Goal: Task Accomplishment & Management: Manage account settings

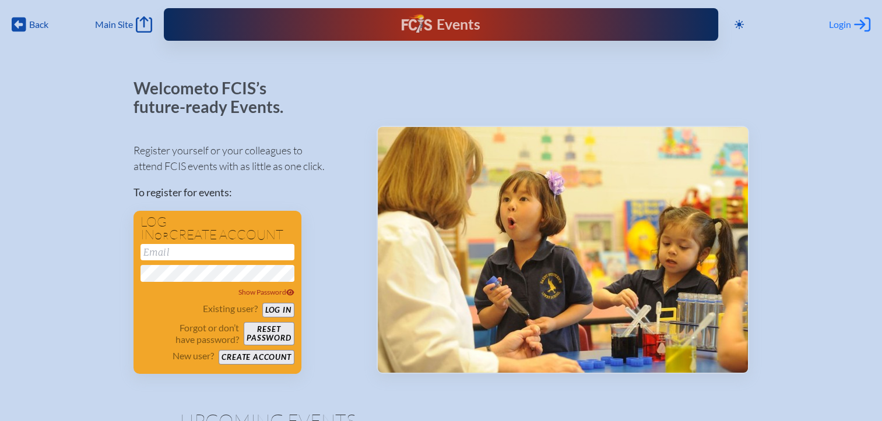
type input "[EMAIL_ADDRESS][DOMAIN_NAME]"
click at [837, 29] on span "Login" at bounding box center [840, 25] width 22 height 12
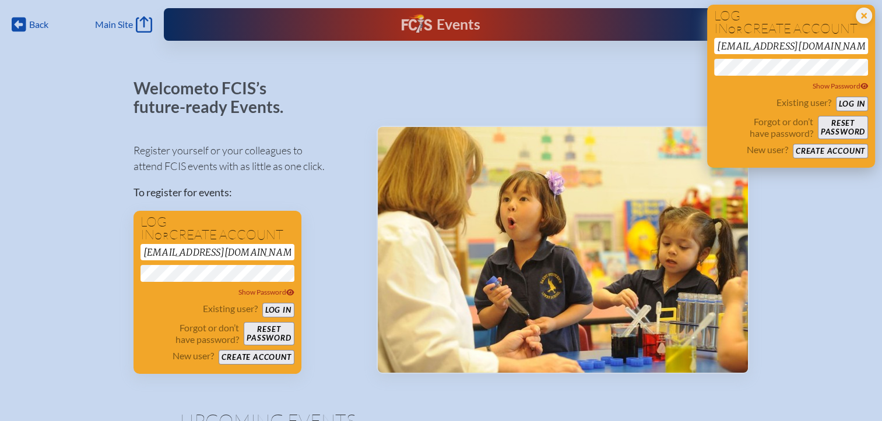
click at [848, 106] on button "Log in" at bounding box center [852, 104] width 32 height 15
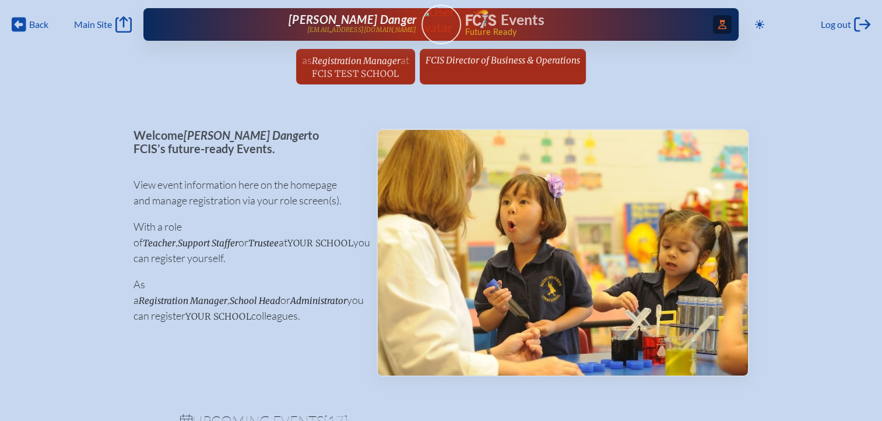
click at [724, 22] on span "Access Users..." at bounding box center [722, 24] width 19 height 19
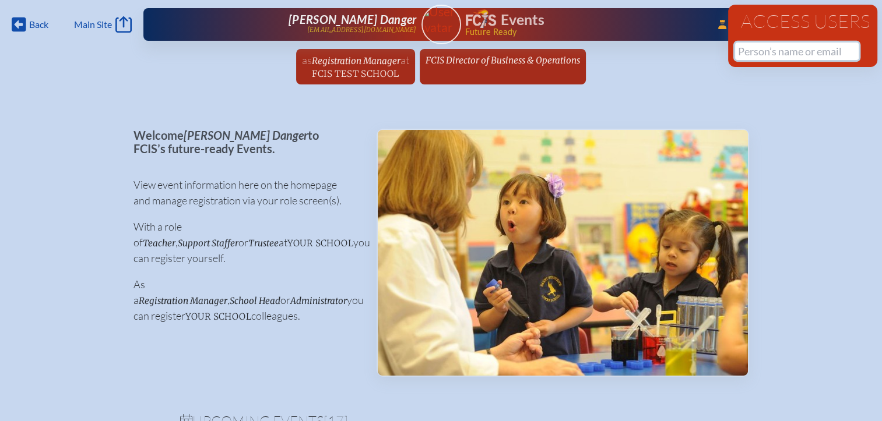
click at [759, 54] on input "text" at bounding box center [797, 51] width 124 height 17
paste input "[PERSON_NAME]"
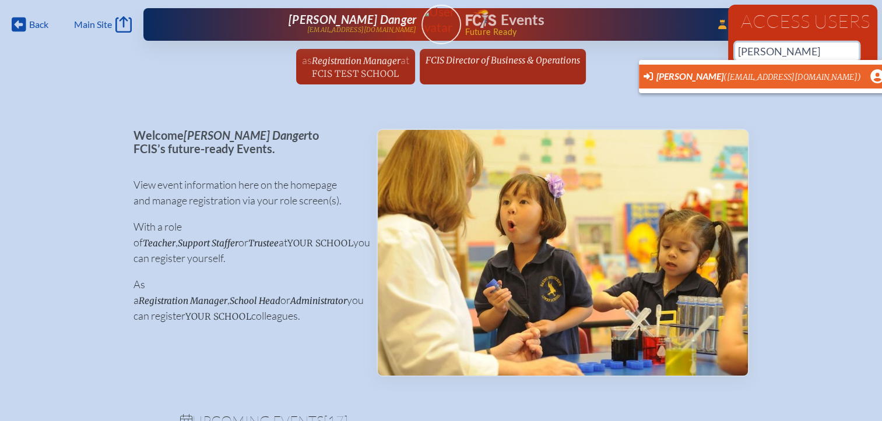
scroll to position [0, 9]
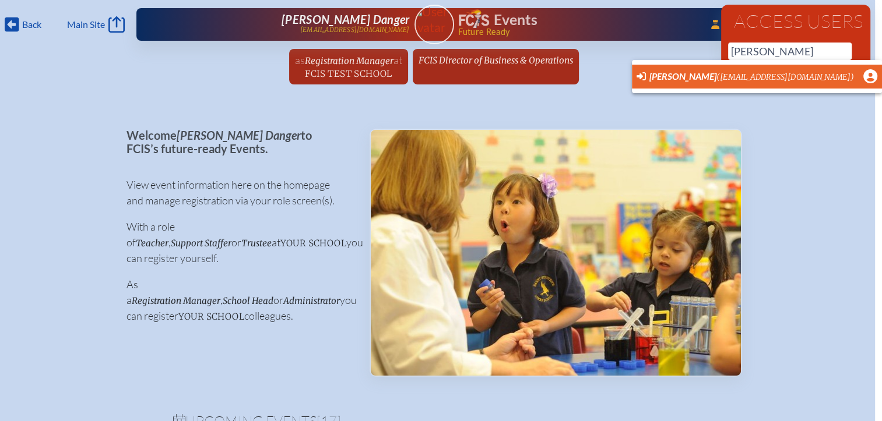
click at [664, 84] on span "[PERSON_NAME] ([EMAIL_ADDRESS][DOMAIN_NAME]) User Profile" at bounding box center [756, 76] width 241 height 15
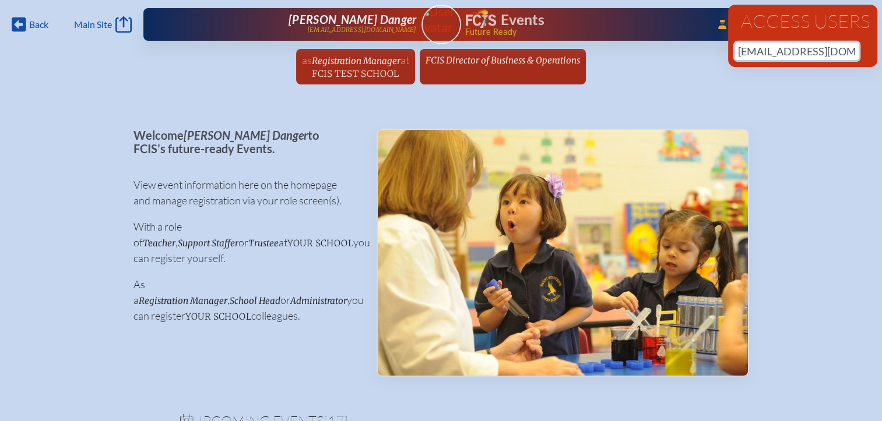
click at [757, 52] on input "[EMAIL_ADDRESS][DOMAIN_NAME]" at bounding box center [797, 51] width 124 height 17
click at [839, 52] on input "[EMAIL_ADDRESS][DOMAIN_NAME]" at bounding box center [797, 51] width 124 height 17
drag, startPoint x: 842, startPoint y: 50, endPoint x: 692, endPoint y: 43, distance: 149.9
click at [692, 43] on div "Back Back Main Site Main Site Toggle to Dark Mode Log out Log out ...Close Acce…" at bounding box center [441, 45] width 882 height 91
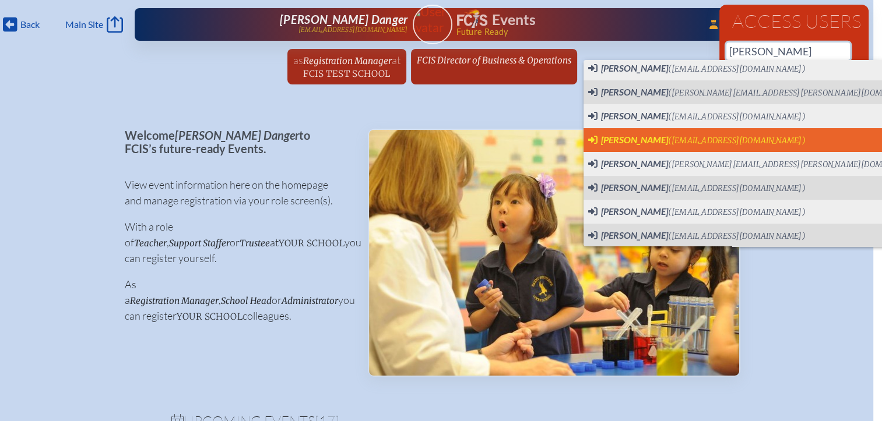
scroll to position [157, 0]
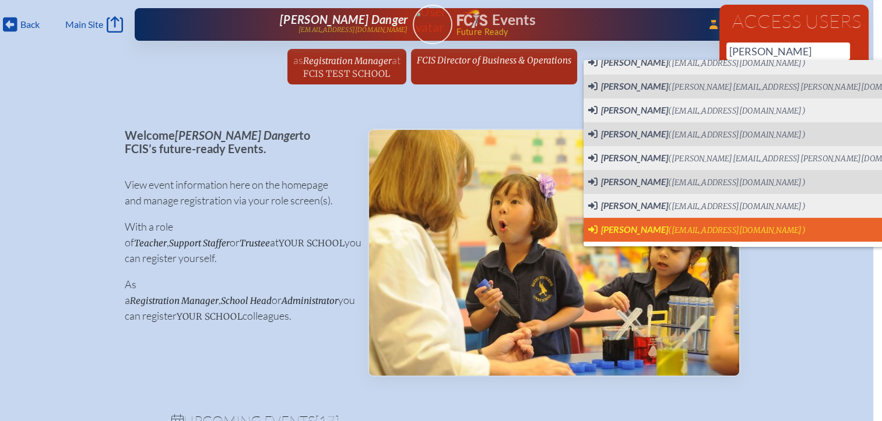
click at [668, 232] on span "[PERSON_NAME]" at bounding box center [634, 229] width 67 height 11
type input "[EMAIL_ADDRESS][DOMAIN_NAME]"
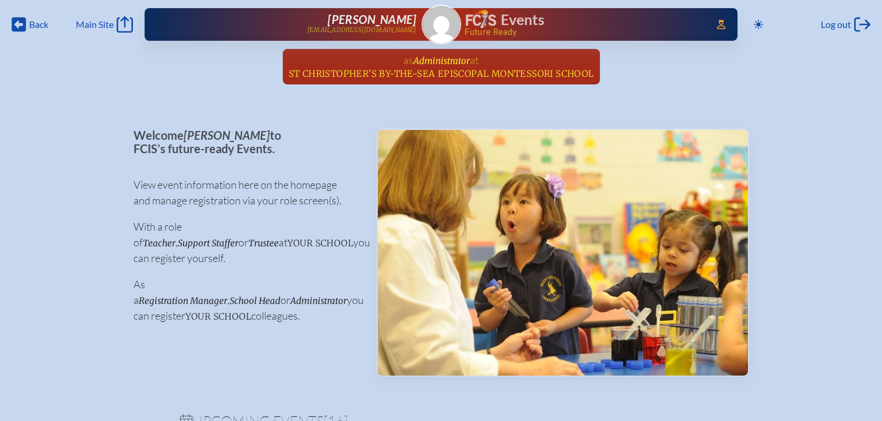
click at [466, 68] on span "St Christopher’s By-the-Sea Episcopal Montessori School" at bounding box center [440, 73] width 305 height 11
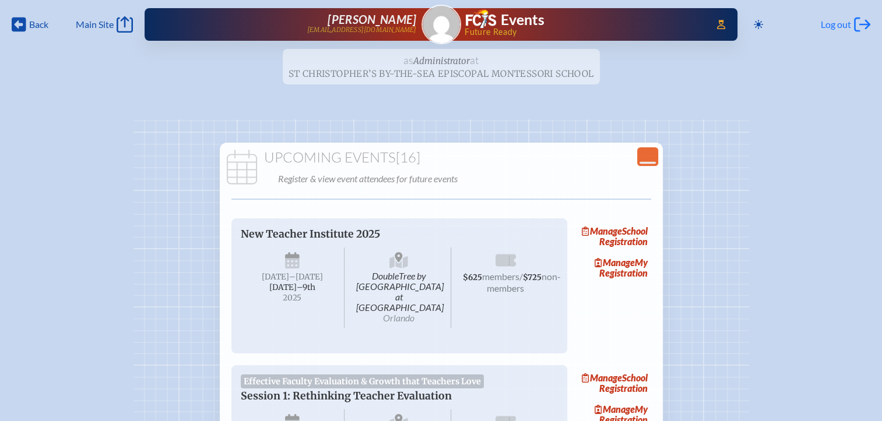
click at [838, 24] on span "Log out" at bounding box center [835, 25] width 30 height 12
